Goal: Task Accomplishment & Management: Manage account settings

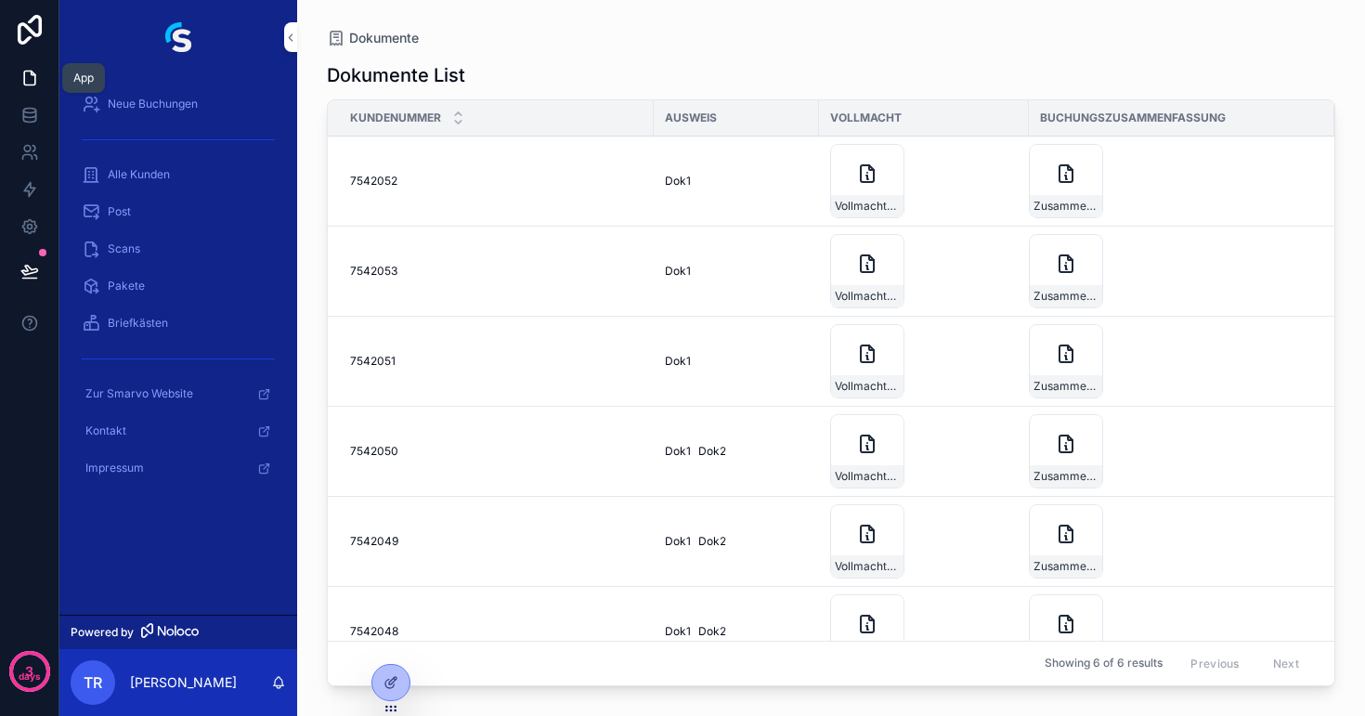
click at [35, 82] on icon at bounding box center [29, 79] width 11 height 14
click at [31, 156] on icon at bounding box center [26, 157] width 9 height 5
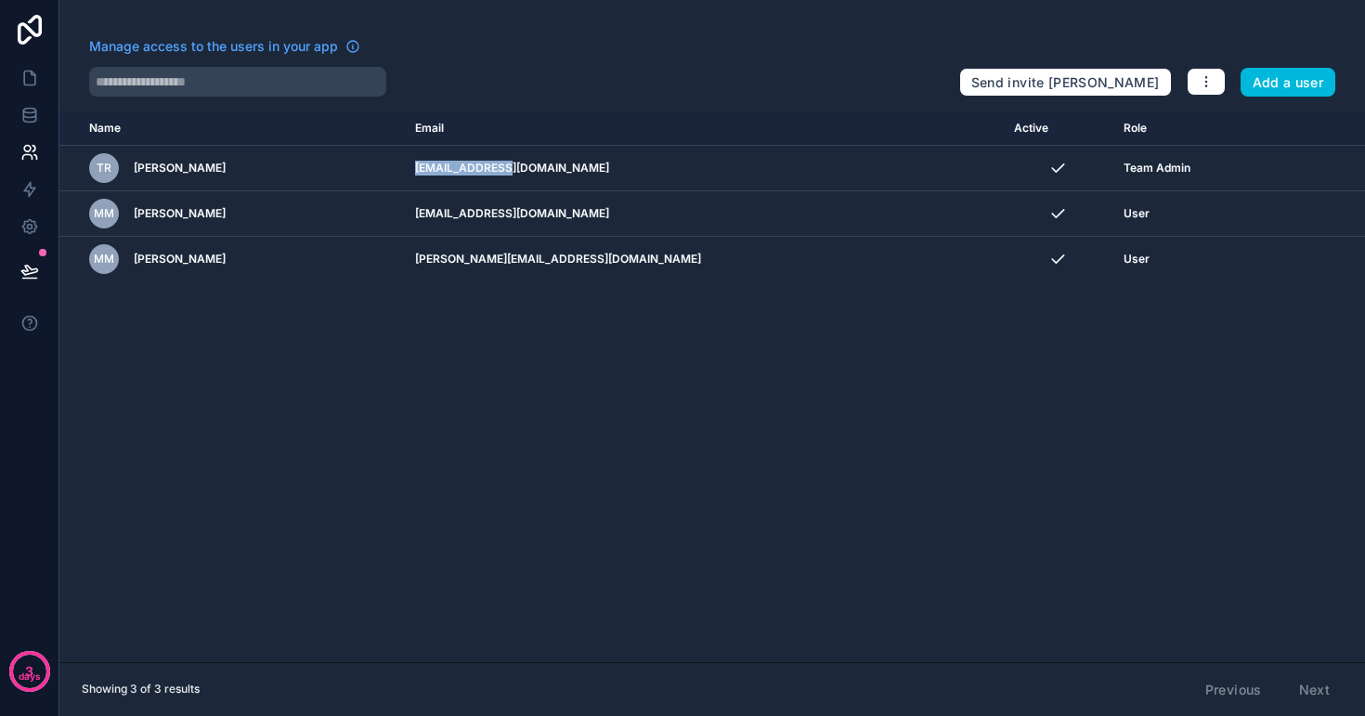
drag, startPoint x: 561, startPoint y: 166, endPoint x: 446, endPoint y: 173, distance: 115.3
click at [446, 173] on td "[EMAIL_ADDRESS][DOMAIN_NAME]" at bounding box center [703, 169] width 599 height 46
copy td "[EMAIL_ADDRESS][DOMAIN_NAME]"
click at [0, 0] on icon "scrollable content" at bounding box center [0, 0] width 0 height 0
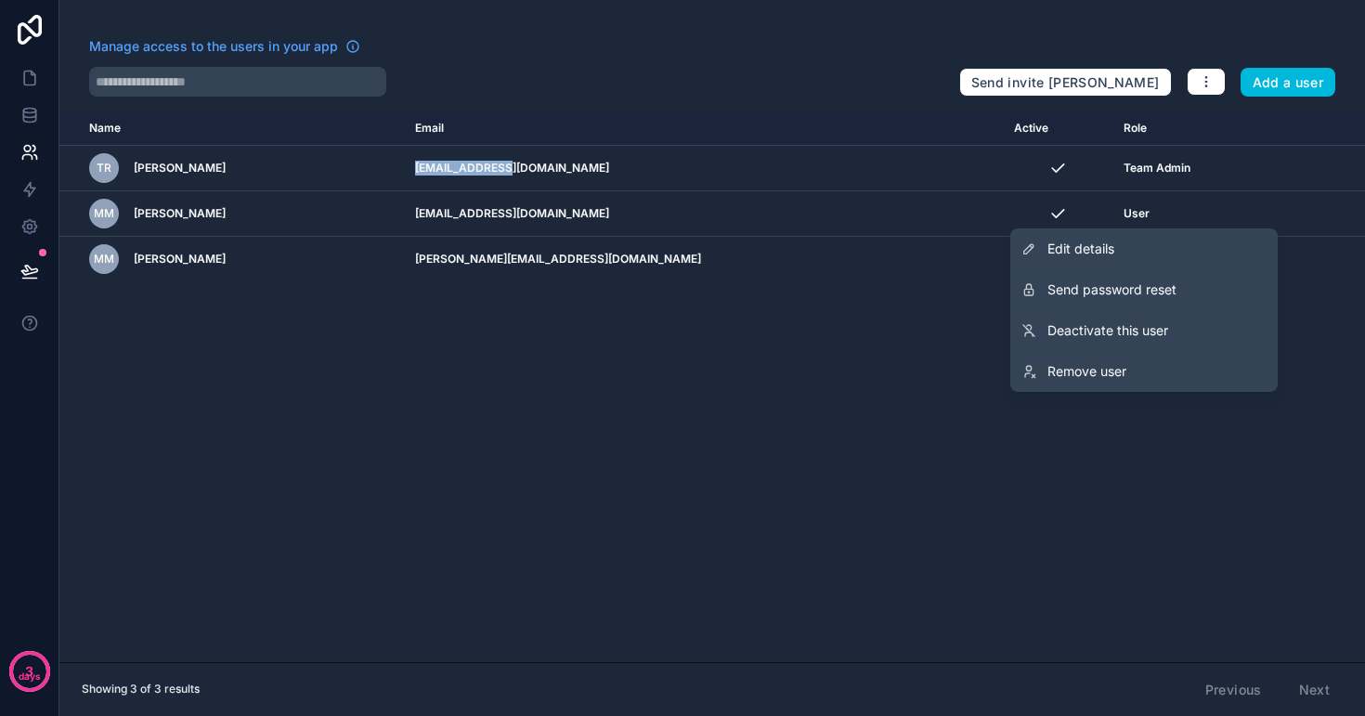
click at [1103, 251] on span "Edit details" at bounding box center [1080, 249] width 67 height 19
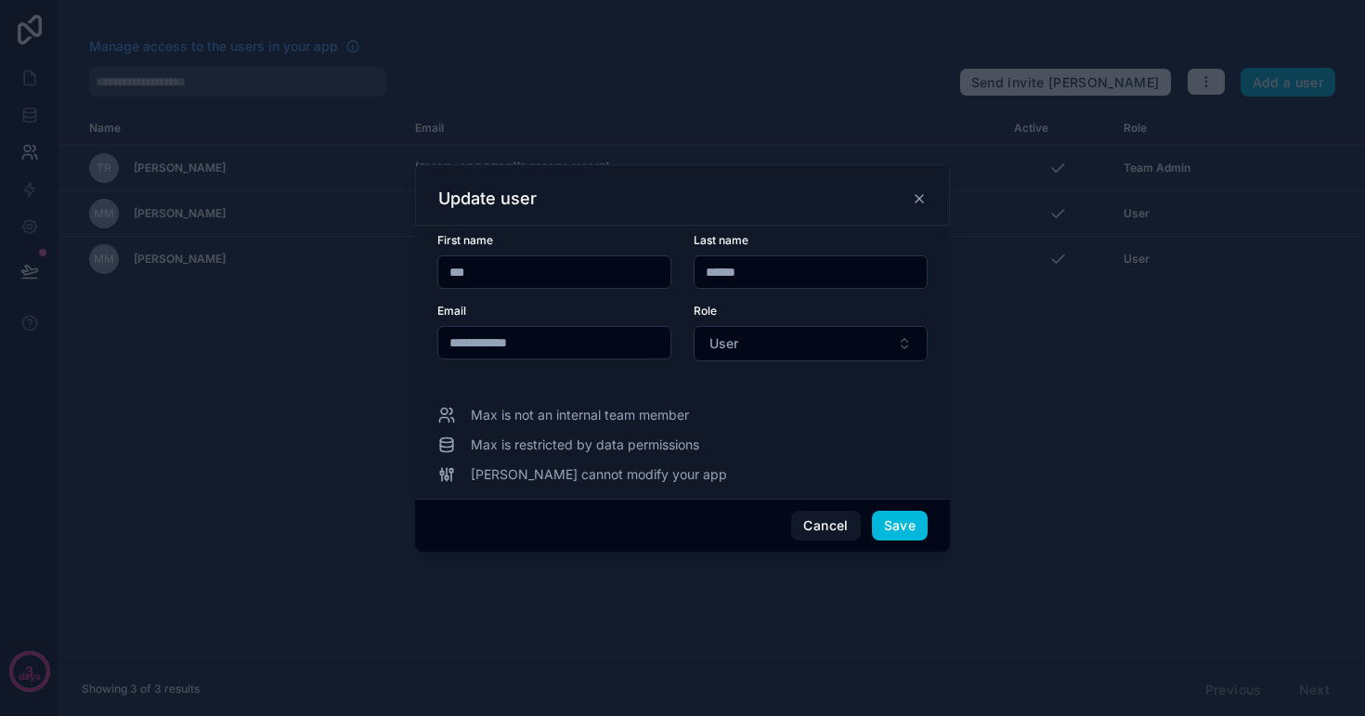
click at [579, 346] on input "**********" at bounding box center [554, 343] width 232 height 26
type input "**********"
click at [906, 533] on button "Save" at bounding box center [900, 526] width 56 height 30
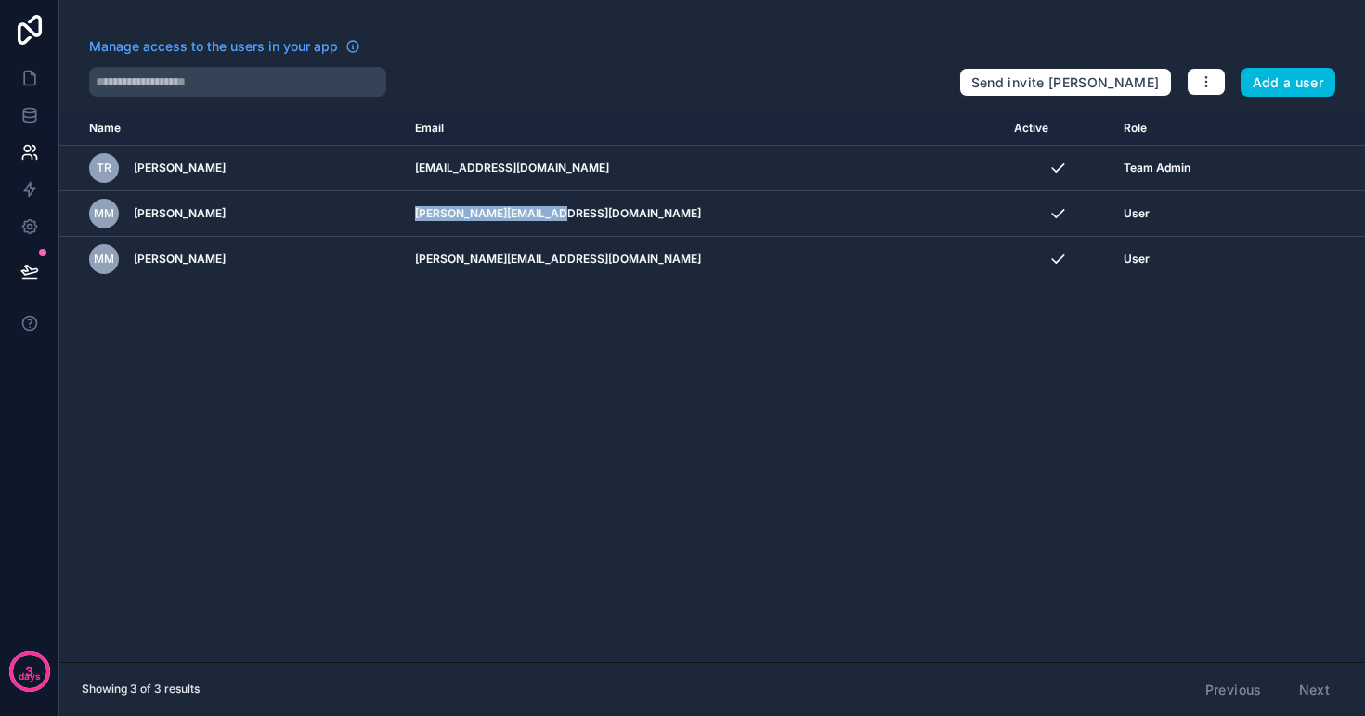
drag, startPoint x: 600, startPoint y: 219, endPoint x: 446, endPoint y: 213, distance: 154.3
click at [446, 213] on td "[PERSON_NAME][EMAIL_ADDRESS][DOMAIN_NAME]" at bounding box center [703, 214] width 599 height 46
copy td "[PERSON_NAME][EMAIL_ADDRESS][DOMAIN_NAME]"
